Goal: Task Accomplishment & Management: Manage account settings

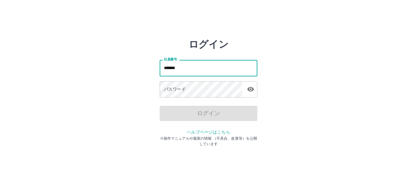
type input "*******"
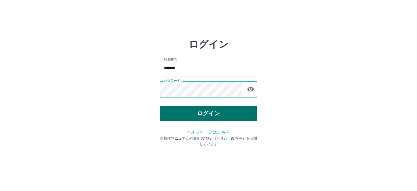
click at [234, 111] on button "ログイン" at bounding box center [209, 113] width 98 height 15
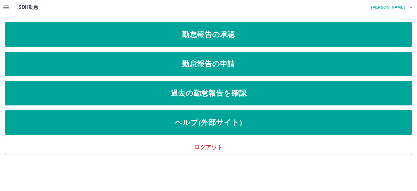
click at [5, 9] on icon "button" at bounding box center [5, 7] width 5 height 4
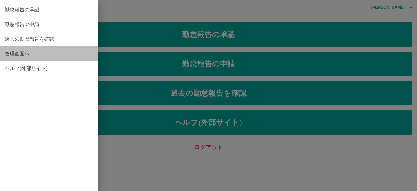
click at [20, 54] on span "管理画面へ" at bounding box center [49, 53] width 88 height 7
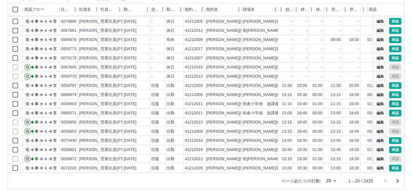
scroll to position [67, 0]
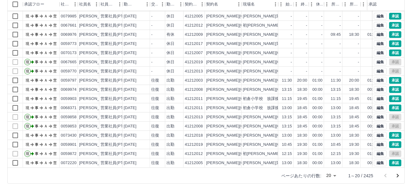
click at [334, 177] on body "SDH勤怠 [PERSON_NAME] 勤務実績承認 前月 [DATE] 次月 今月 月選択 承認モード 削除モード 一括承認 列一覧 0 フィルター 行間隔…" at bounding box center [206, 62] width 412 height 258
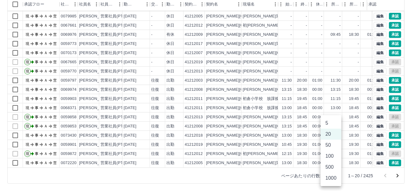
click at [334, 177] on li "1000" at bounding box center [331, 178] width 21 height 11
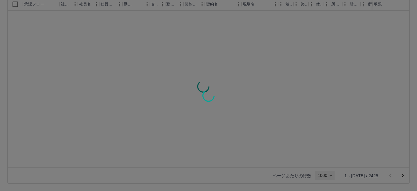
type input "****"
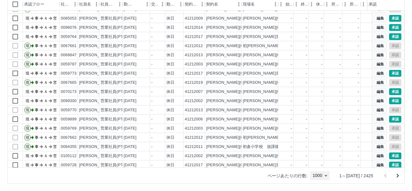
scroll to position [825, 0]
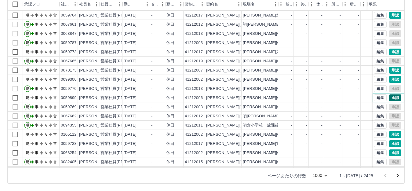
click at [390, 98] on button "承認" at bounding box center [395, 97] width 12 height 7
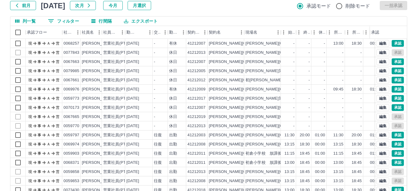
scroll to position [0, 0]
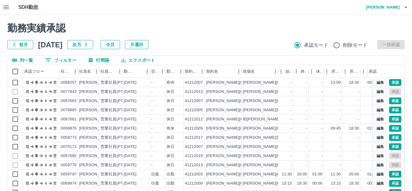
click at [406, 2] on button "button" at bounding box center [406, 7] width 12 height 15
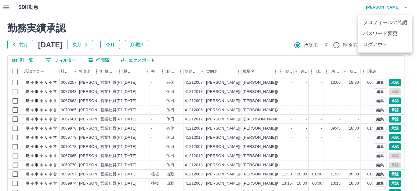
click at [367, 47] on li "ログアウト" at bounding box center [385, 44] width 54 height 11
